Goal: Task Accomplishment & Management: Complete application form

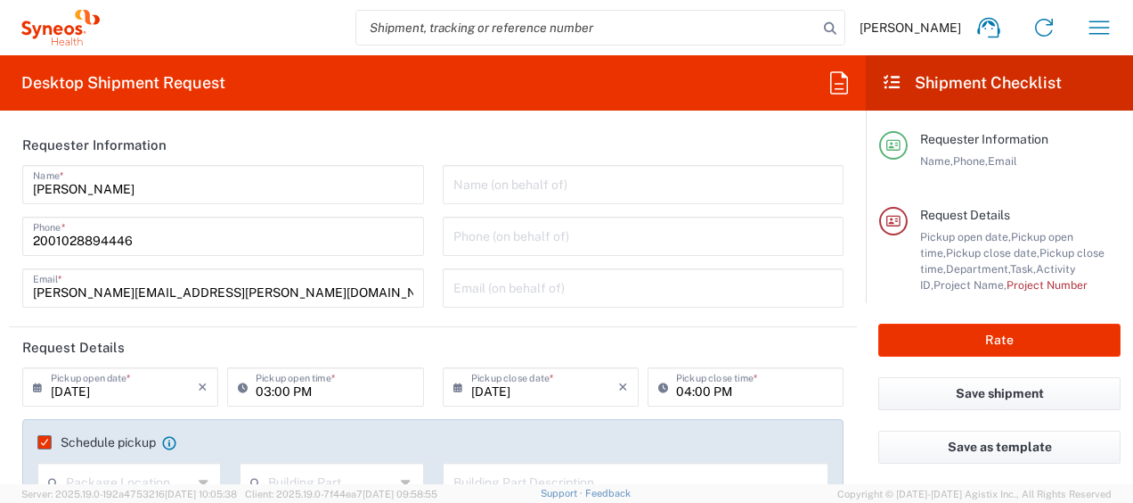
scroll to position [976, 0]
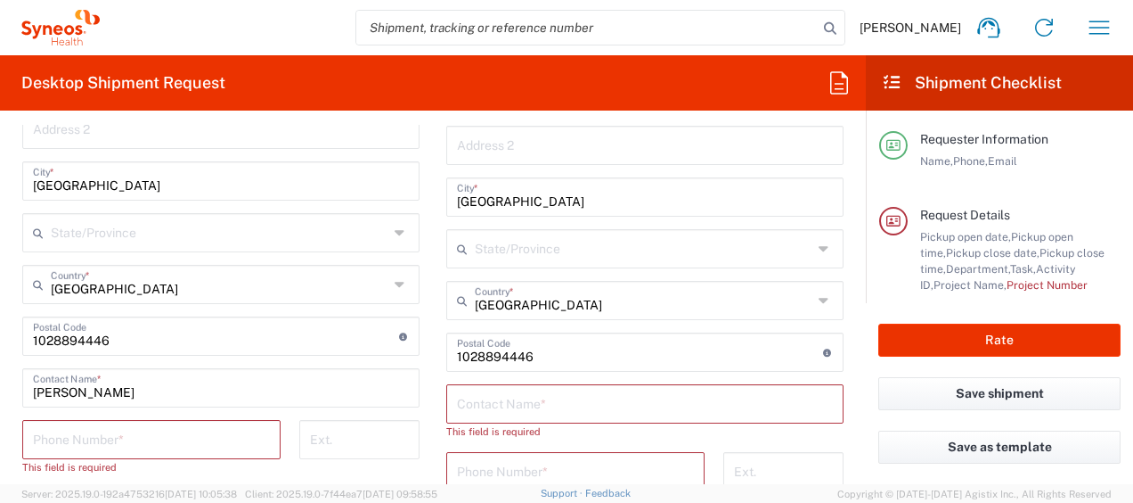
drag, startPoint x: 0, startPoint y: 0, endPoint x: 884, endPoint y: 7, distance: 884.0
click at [884, 7] on div "[PERSON_NAME] Home Shipment estimator Shipment tracking Desktop shipment reques…" at bounding box center [613, 27] width 1027 height 43
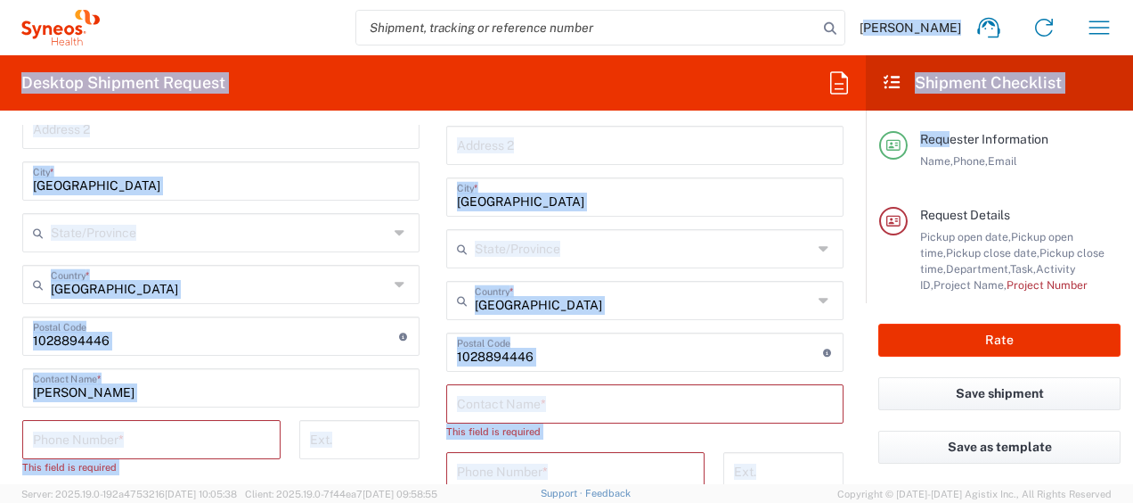
drag, startPoint x: 884, startPoint y: 7, endPoint x: 956, endPoint y: 114, distance: 129.0
click at [956, 114] on agx-forms-host "[PERSON_NAME] Home Shipment estimator Shipment tracking Desktop shipment reques…" at bounding box center [566, 251] width 1133 height 503
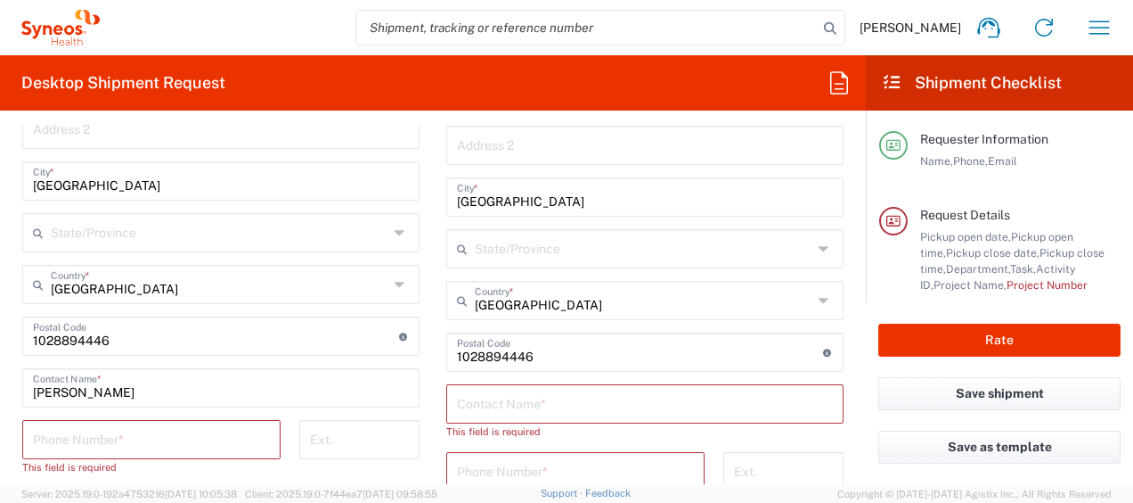
click at [710, 39] on input "search" at bounding box center [587, 28] width 462 height 34
click at [528, 129] on input "text" at bounding box center [645, 143] width 376 height 31
drag, startPoint x: 525, startPoint y: 127, endPoint x: 476, endPoint y: 124, distance: 49.1
click at [476, 124] on div "Desktop Shipment Request Requester Information [PERSON_NAME] Name * [PHONE_NUMB…" at bounding box center [433, 269] width 866 height 429
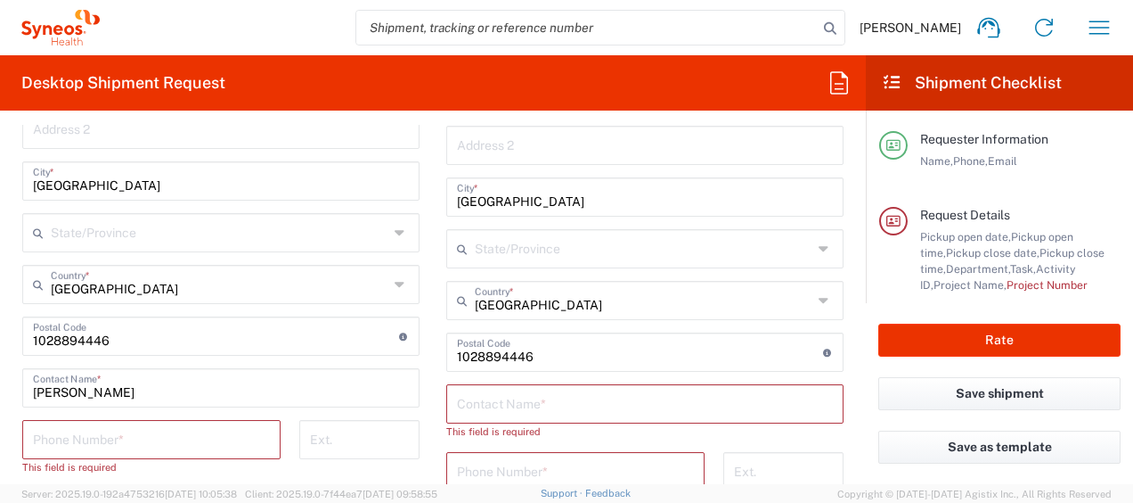
click at [636, 64] on agx-form-header "Desktop Shipment Request" at bounding box center [433, 82] width 866 height 55
click at [608, 87] on agx-form-header "Desktop Shipment Request" at bounding box center [433, 82] width 866 height 55
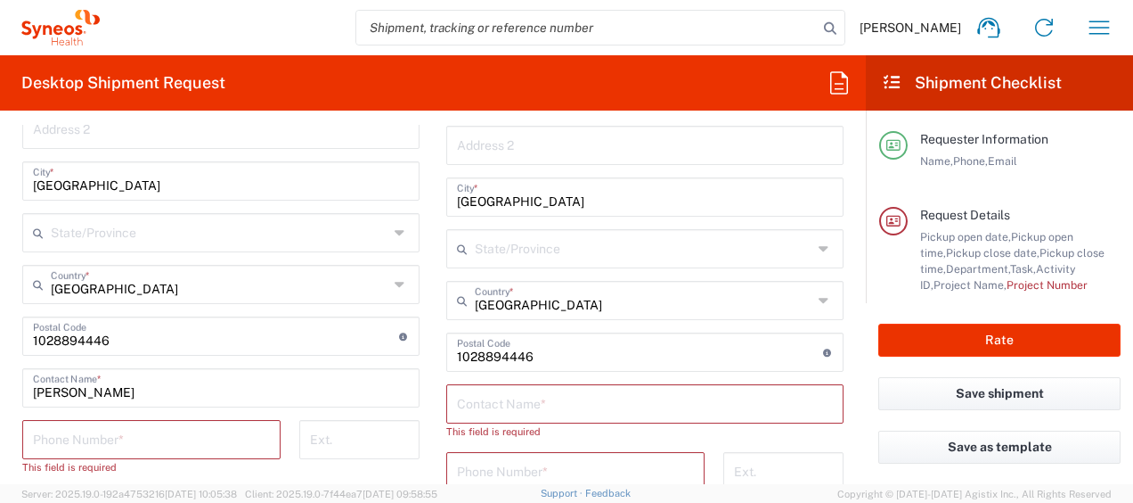
click at [608, 87] on agx-form-header "Desktop Shipment Request" at bounding box center [433, 82] width 866 height 55
